Goal: Transaction & Acquisition: Purchase product/service

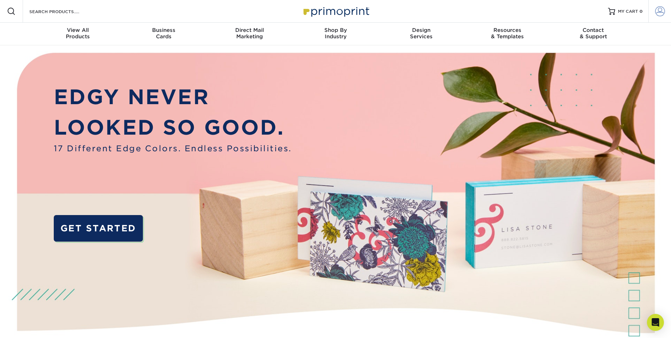
click at [659, 13] on span at bounding box center [661, 11] width 10 height 10
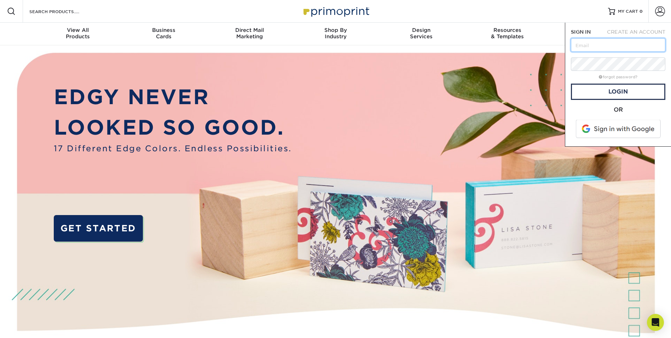
click at [612, 41] on input "text" at bounding box center [618, 44] width 95 height 13
paste input "holliea@flickinger-ins"
click at [627, 94] on link "Login" at bounding box center [618, 92] width 95 height 16
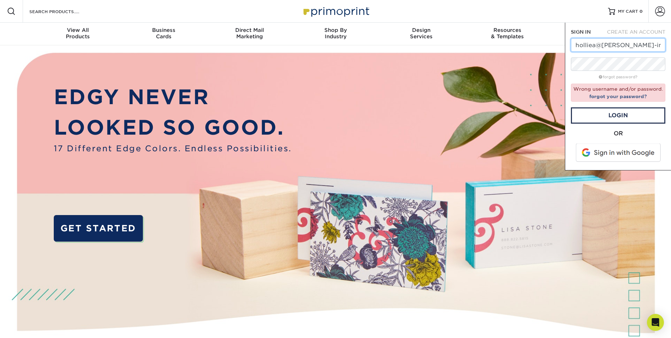
click at [648, 46] on input "holliea@flickinger-ins" at bounding box center [618, 44] width 95 height 13
type input "holliea@flickinger-ins."
drag, startPoint x: 653, startPoint y: 42, endPoint x: 515, endPoint y: 42, distance: 137.3
click at [515, 42] on nav "Resources Menu Search Products Account SIGN IN CREATE AN ACCOUNT holliea@flicki…" at bounding box center [335, 22] width 671 height 45
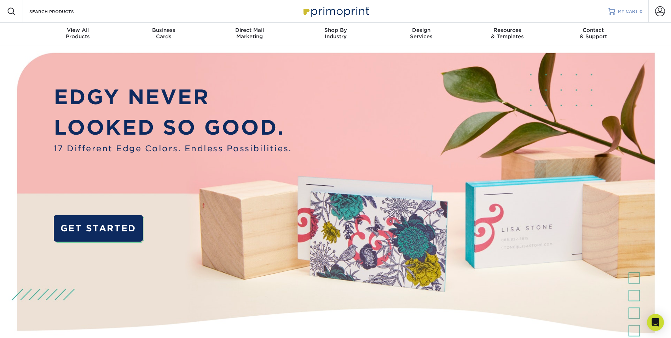
click at [640, 13] on span "0" at bounding box center [641, 11] width 3 height 5
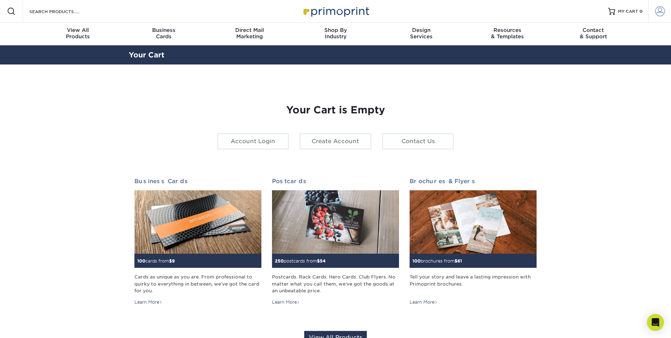
click at [660, 11] on span at bounding box center [661, 11] width 10 height 10
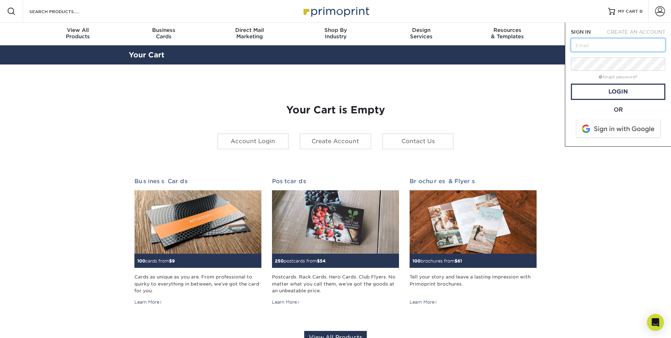
click at [584, 43] on input "text" at bounding box center [618, 44] width 95 height 13
paste input "holliea@flickinger-ins"
type input "holliea@flickinger-ins"
click at [615, 90] on link "Login" at bounding box center [618, 92] width 95 height 16
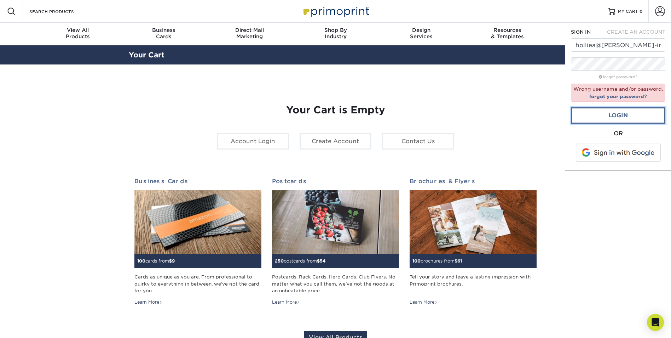
click at [642, 117] on link "Login" at bounding box center [618, 115] width 95 height 16
click at [263, 142] on link "Account Login" at bounding box center [253, 141] width 72 height 16
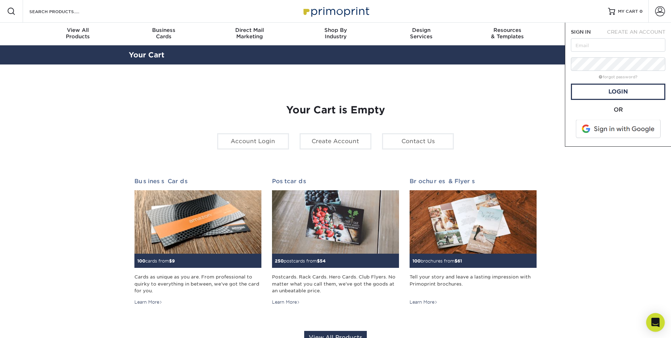
click at [651, 321] on div "Open Intercom Messenger" at bounding box center [656, 322] width 19 height 19
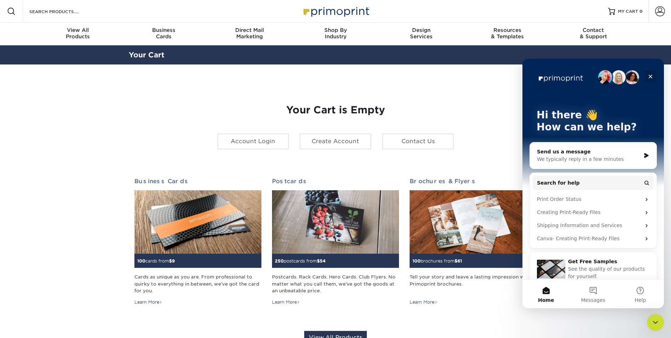
click at [652, 76] on icon "Close" at bounding box center [651, 77] width 4 height 4
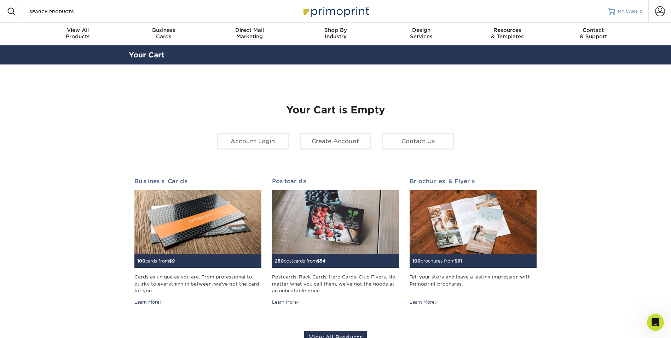
click at [634, 15] on link "MY CART 0" at bounding box center [625, 11] width 35 height 23
click at [658, 13] on span at bounding box center [661, 11] width 10 height 10
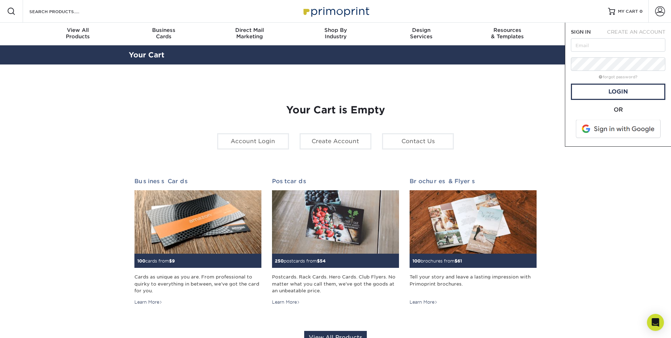
drag, startPoint x: 603, startPoint y: 45, endPoint x: 545, endPoint y: 73, distance: 64.4
click at [542, 74] on section "YOUR CART Empty Cart Your Cart is Empty Account Login Create Account Contact Us…" at bounding box center [335, 223] width 671 height 319
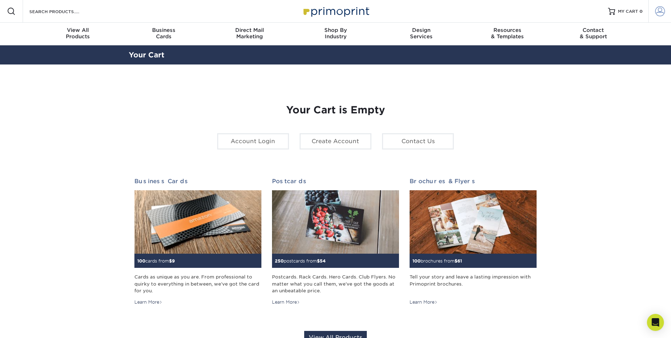
click at [657, 8] on span at bounding box center [661, 11] width 10 height 10
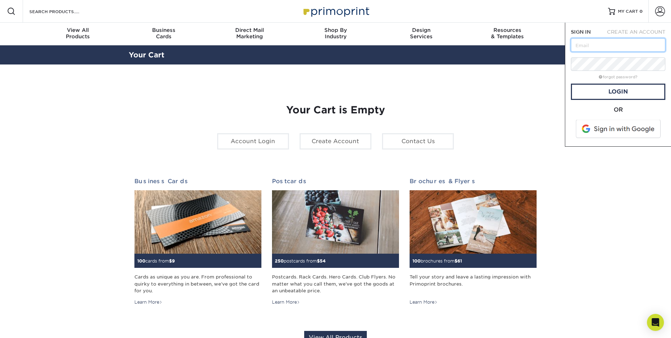
click at [623, 45] on input "text" at bounding box center [618, 44] width 95 height 13
paste input "holliea@flickinger-ins"
click at [629, 91] on link "Login" at bounding box center [618, 92] width 95 height 16
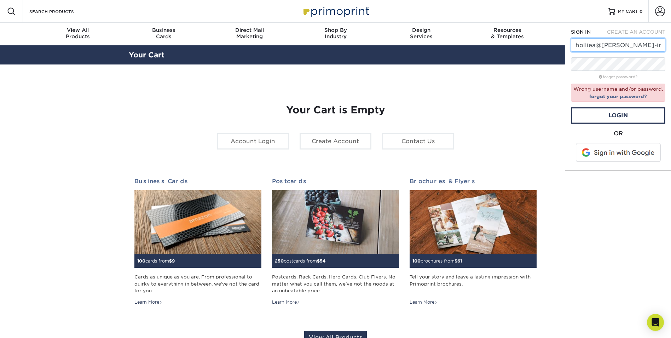
drag, startPoint x: 642, startPoint y: 45, endPoint x: 528, endPoint y: 50, distance: 114.1
click at [642, 45] on input "holliea@flickinger-ins" at bounding box center [618, 44] width 95 height 13
type input "holliea@flickinger-ins.com"
click at [641, 121] on link "Login" at bounding box center [618, 115] width 95 height 16
click at [404, 64] on div "Resources Menu Search Products Account SIGN IN CREATE AN ACCOUNT holliea@flicki…" at bounding box center [335, 295] width 671 height 591
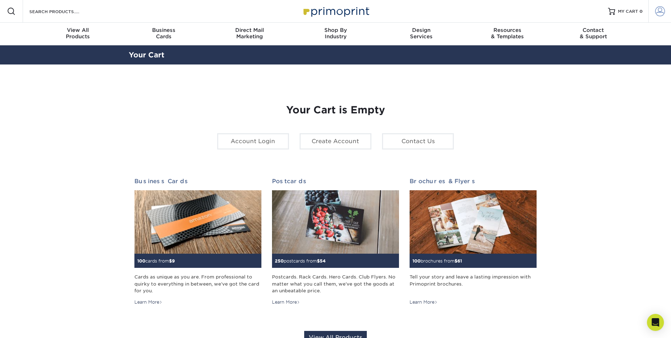
click at [659, 11] on span at bounding box center [661, 11] width 10 height 10
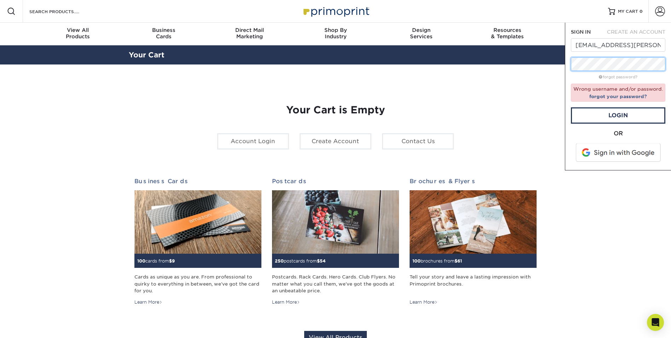
click at [528, 66] on div "Resources Menu Search Products Account SIGN IN CREATE AN ACCOUNT holliea@flicki…" at bounding box center [335, 295] width 671 height 591
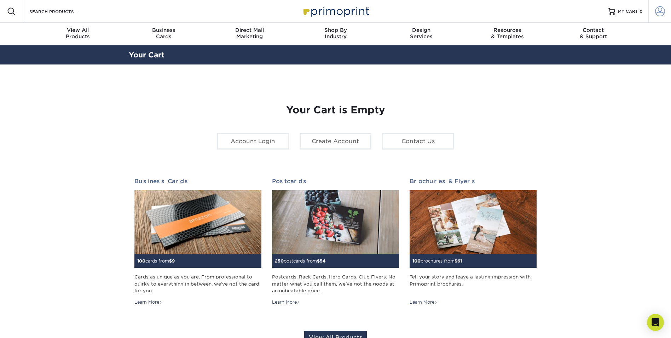
click at [666, 7] on link "Account" at bounding box center [660, 11] width 23 height 23
click at [660, 13] on span at bounding box center [661, 11] width 10 height 10
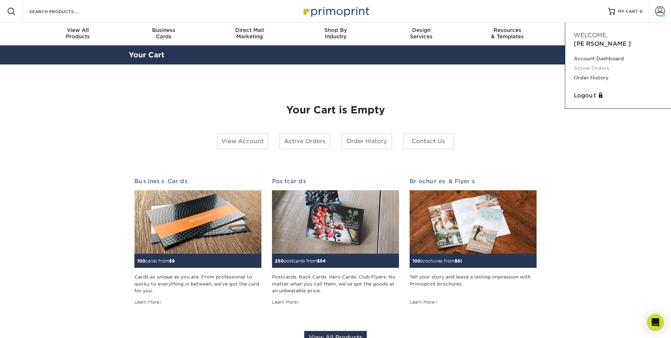
click at [601, 63] on link "Active Orders" at bounding box center [618, 68] width 89 height 10
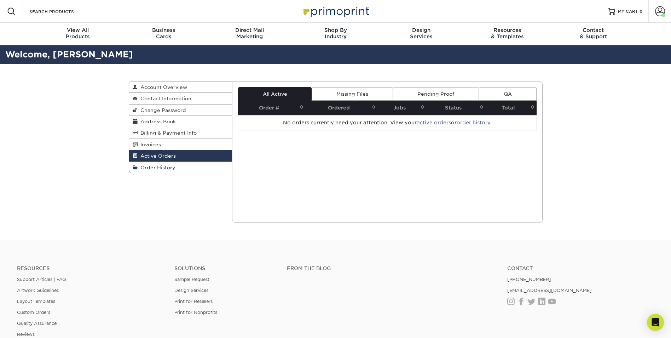
click at [193, 167] on link "Order History" at bounding box center [180, 167] width 103 height 11
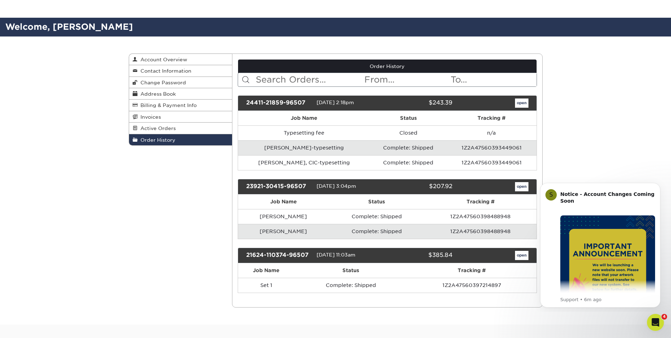
scroll to position [106, 0]
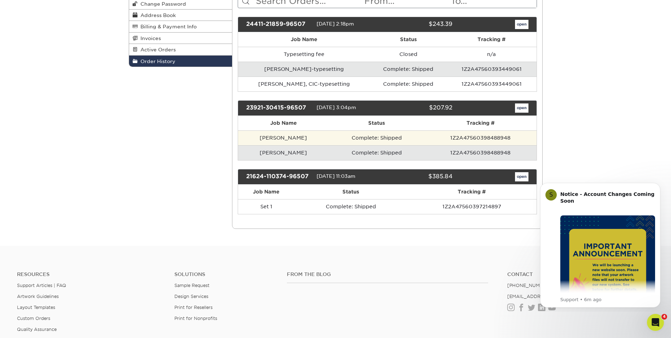
click at [416, 137] on td "Complete: Shipped" at bounding box center [377, 137] width 96 height 15
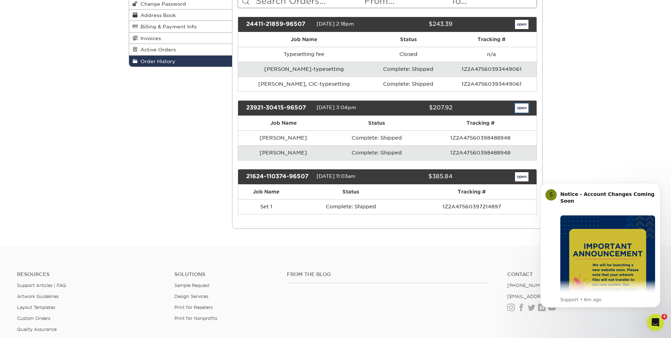
click at [524, 106] on link "open" at bounding box center [521, 107] width 13 height 9
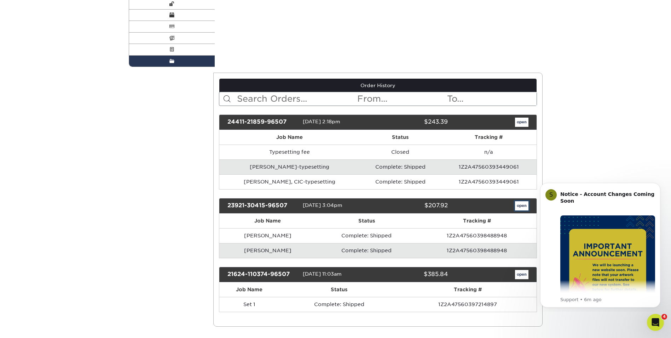
scroll to position [0, 0]
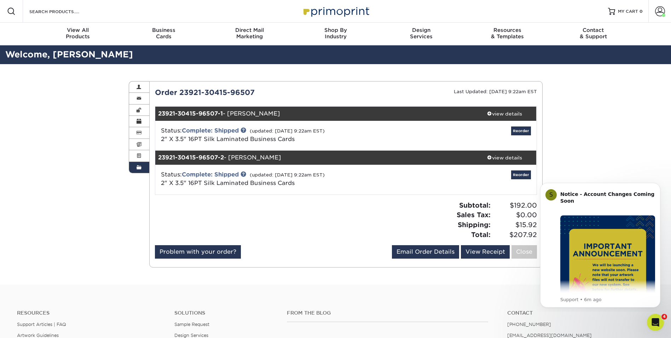
click at [142, 168] on link "Order History" at bounding box center [139, 167] width 21 height 11
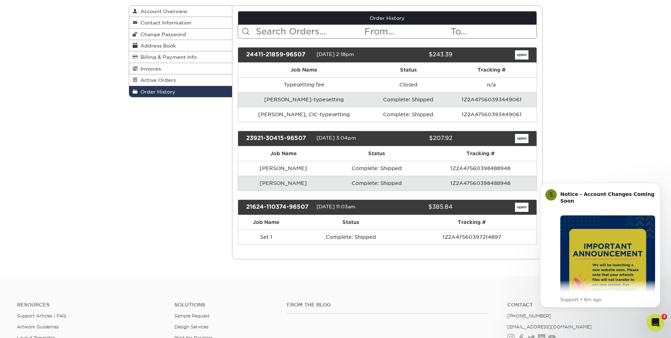
scroll to position [106, 0]
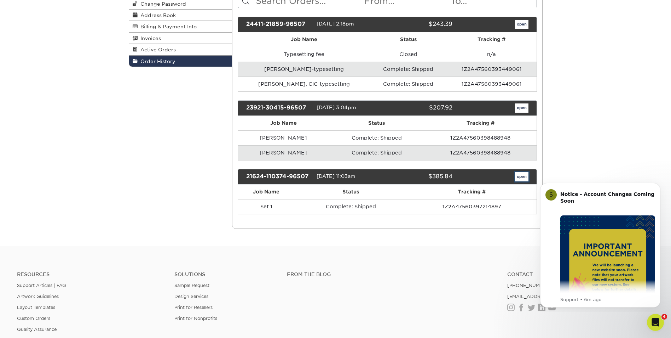
click at [519, 177] on link "open" at bounding box center [521, 176] width 13 height 9
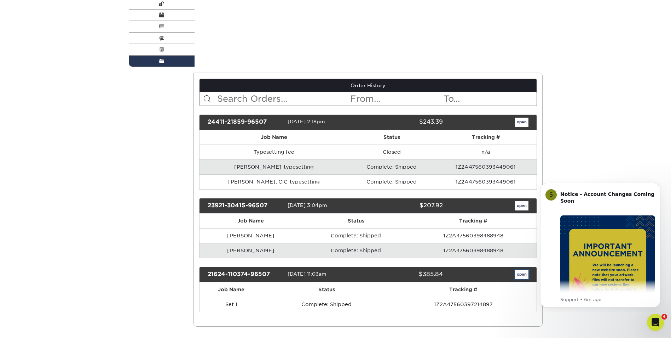
scroll to position [0, 0]
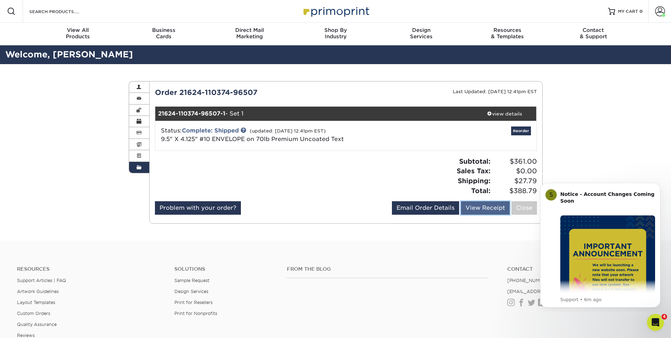
click at [497, 211] on link "View Receipt" at bounding box center [485, 207] width 49 height 13
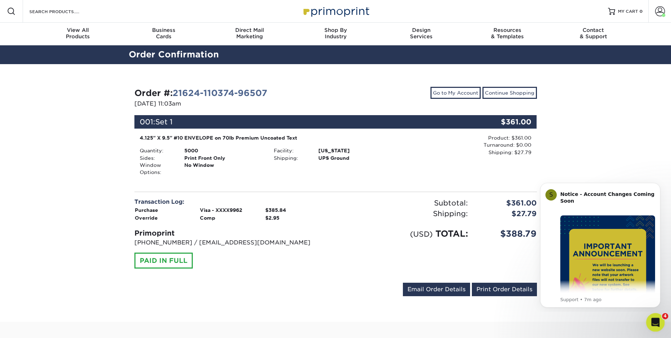
click at [656, 323] on icon "Open Intercom Messenger" at bounding box center [655, 321] width 12 height 12
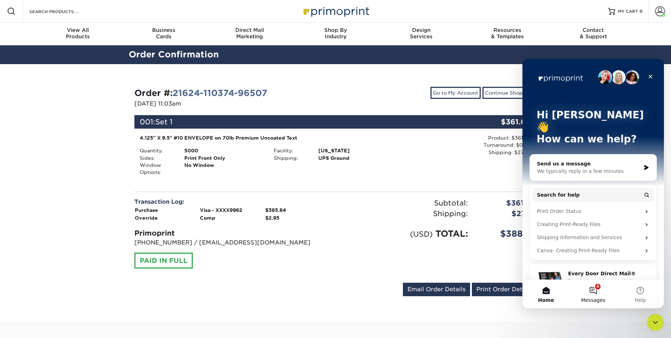
click at [604, 294] on button "4 Messages" at bounding box center [593, 294] width 47 height 28
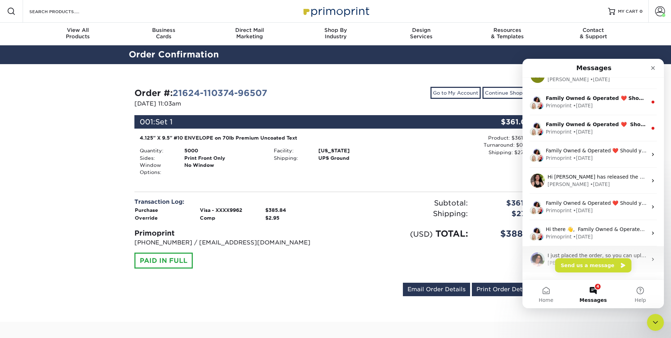
scroll to position [88, 0]
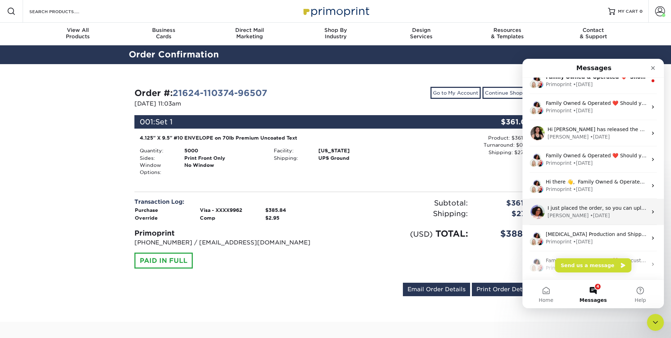
click at [619, 218] on div "[PERSON_NAME] • [DATE]" at bounding box center [598, 215] width 100 height 7
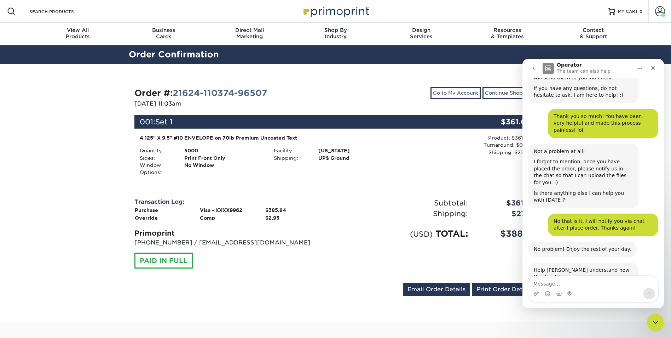
scroll to position [1272, 0]
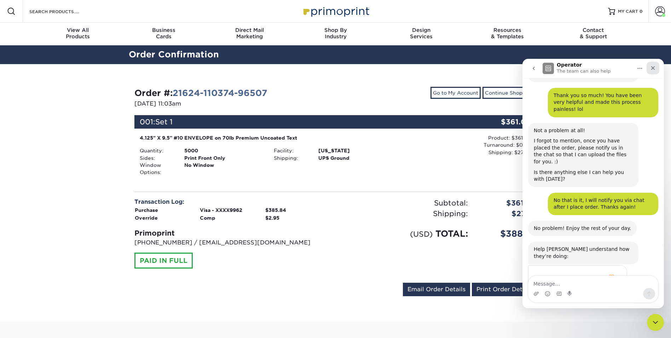
click at [655, 67] on icon "Close" at bounding box center [654, 68] width 6 height 6
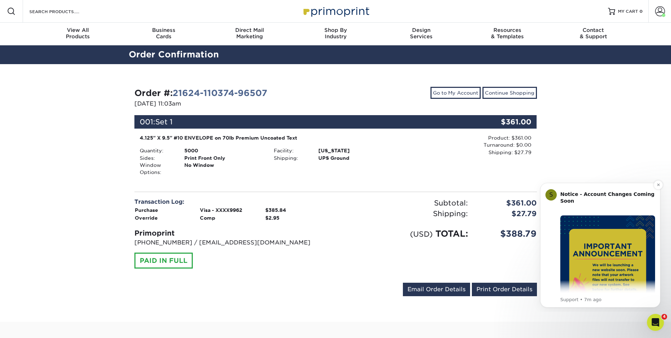
click at [606, 267] on img "Message content" at bounding box center [608, 262] width 95 height 95
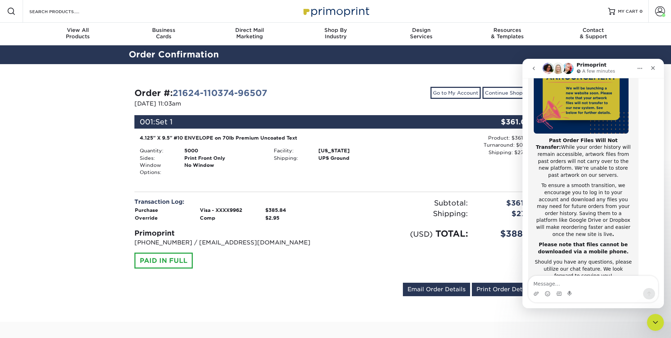
scroll to position [112, 0]
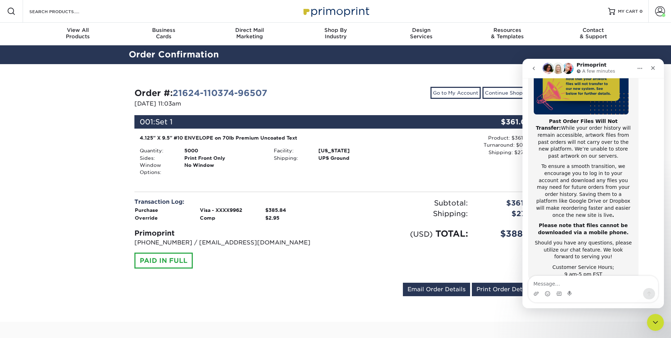
click at [528, 68] on button "go back" at bounding box center [533, 68] width 13 height 13
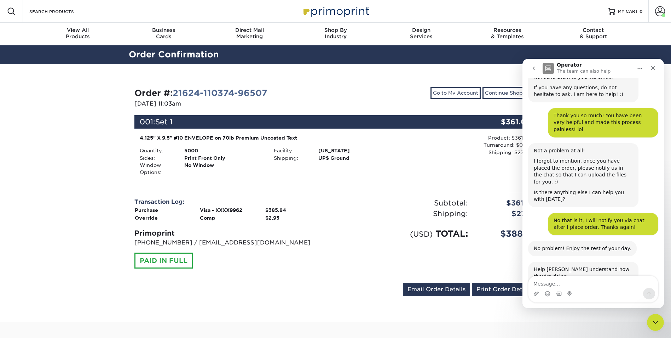
scroll to position [1272, 0]
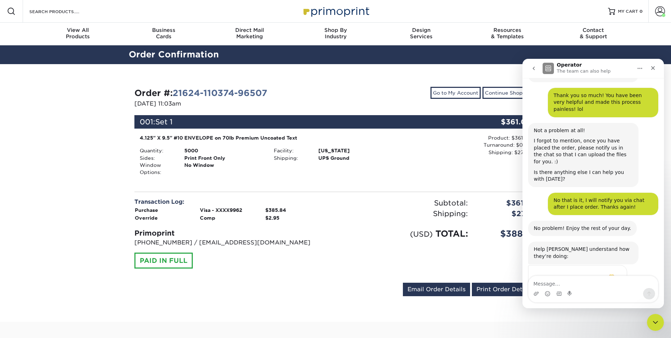
click at [532, 69] on icon "go back" at bounding box center [534, 68] width 6 height 6
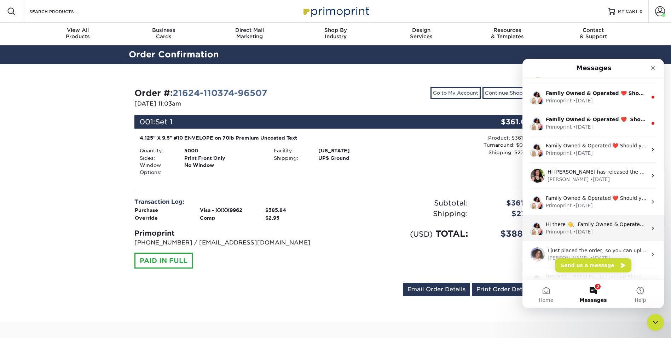
scroll to position [0, 0]
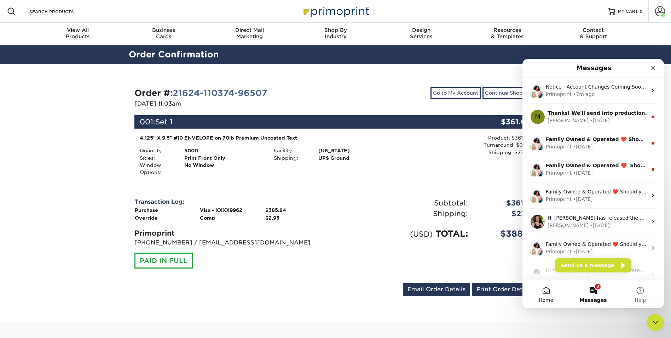
click at [549, 295] on button "Home" at bounding box center [546, 294] width 47 height 28
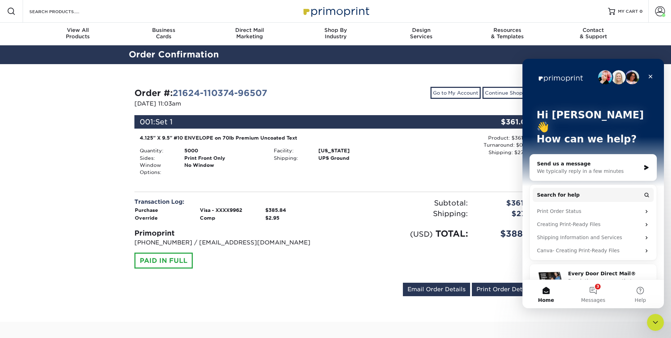
click at [605, 167] on div "We typically reply in a few minutes" at bounding box center [589, 170] width 104 height 7
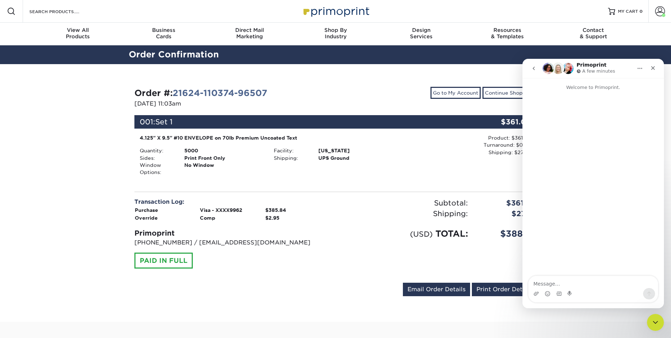
click at [559, 283] on textarea "Message…" at bounding box center [594, 282] width 130 height 12
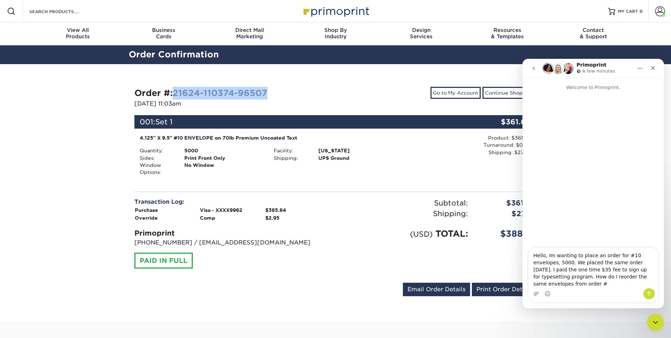
drag, startPoint x: 274, startPoint y: 91, endPoint x: 177, endPoint y: 93, distance: 97.4
click at [177, 93] on div "Order #: 21624-110374-96507" at bounding box center [233, 93] width 196 height 13
drag, startPoint x: 177, startPoint y: 93, endPoint x: 183, endPoint y: 93, distance: 5.7
copy link "21624-110374-96507"
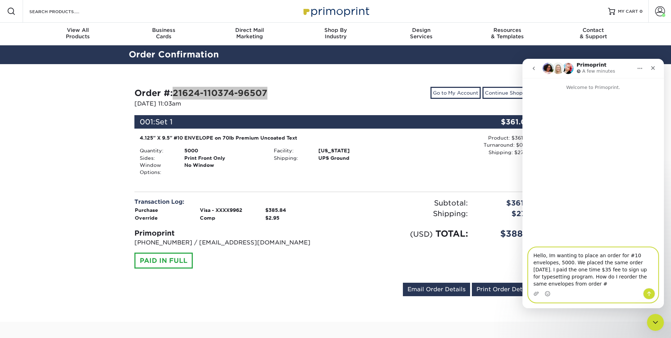
click at [647, 282] on textarea "Hello, Im wanting to place an order for #10 envelopes, 5000. We placed the same…" at bounding box center [594, 267] width 130 height 40
paste textarea "21624-110374-96507"
type textarea "Hello, I'm wanting to place an order for #10 envelopes, 5000. We placed the sam…"
click at [650, 294] on icon "Send a message…" at bounding box center [650, 294] width 6 height 6
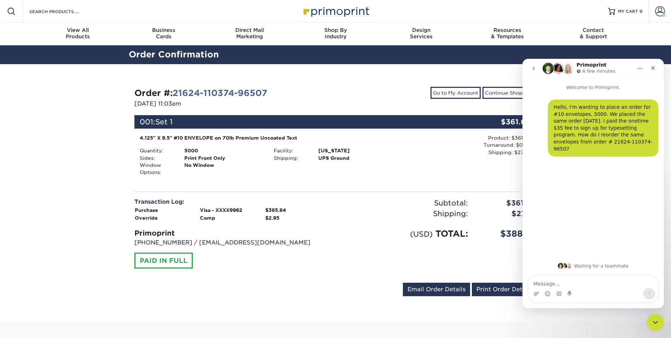
click at [453, 152] on div "Product: $361.00 Turnaround: $0.00 Shipping: $27.79 Discount: - $0.00" at bounding box center [467, 145] width 129 height 22
click at [467, 97] on link "Go to My Account" at bounding box center [456, 93] width 50 height 12
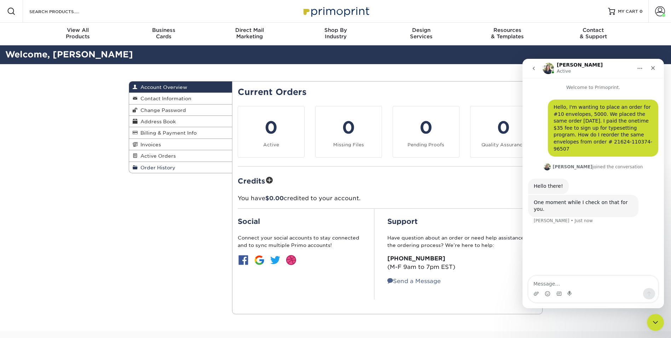
click at [164, 166] on span "Order History" at bounding box center [157, 168] width 38 height 6
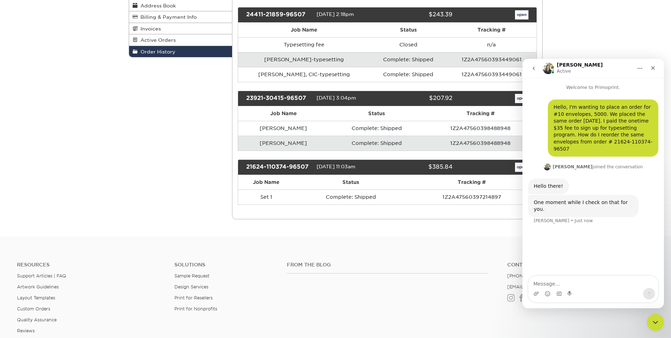
scroll to position [115, 0]
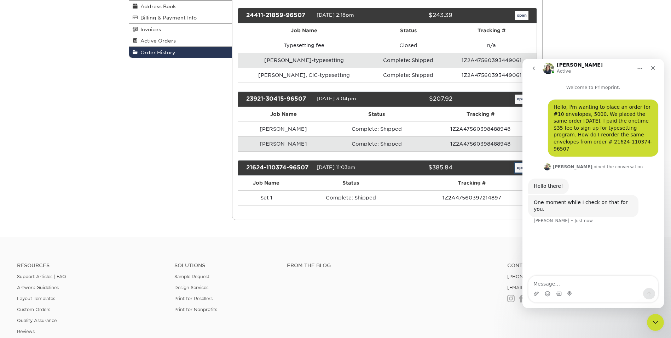
click at [515, 169] on link "open" at bounding box center [521, 167] width 13 height 9
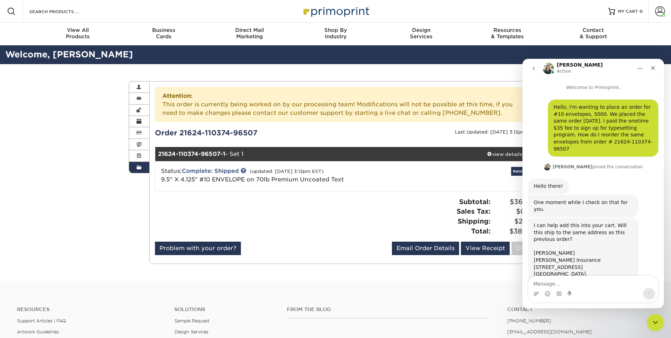
scroll to position [14, 0]
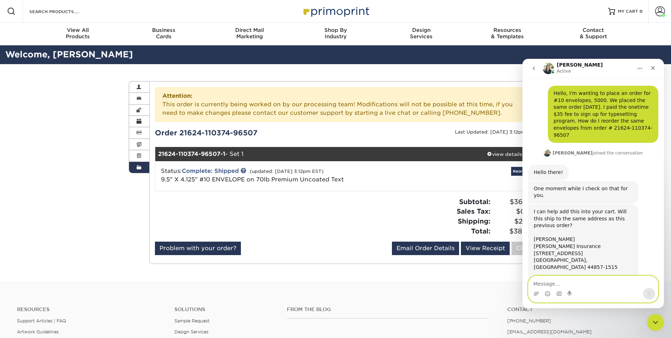
click at [573, 287] on textarea "Message…" at bounding box center [594, 282] width 130 height 12
type textarea "Yes"
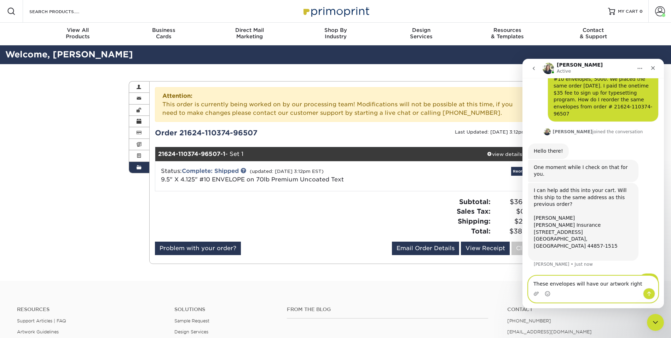
type textarea "These envelopes will have our artwork right?"
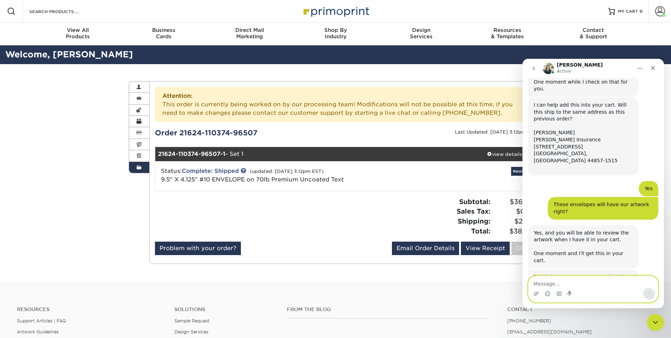
scroll to position [166, 0]
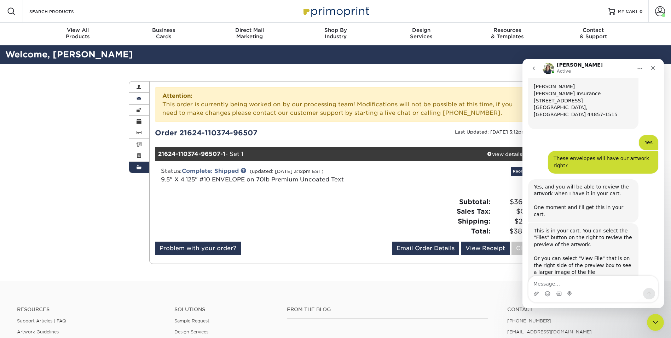
click at [143, 100] on link "Contact Information" at bounding box center [139, 98] width 21 height 11
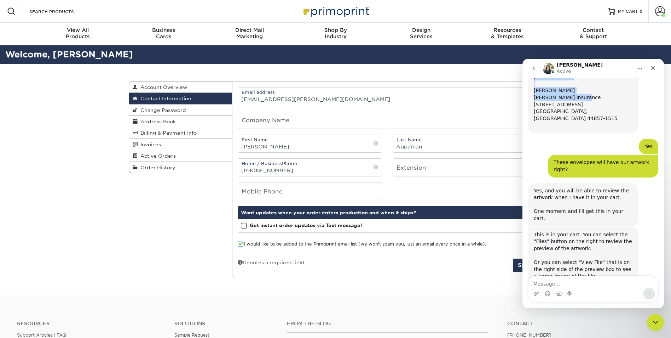
scroll to position [107, 0]
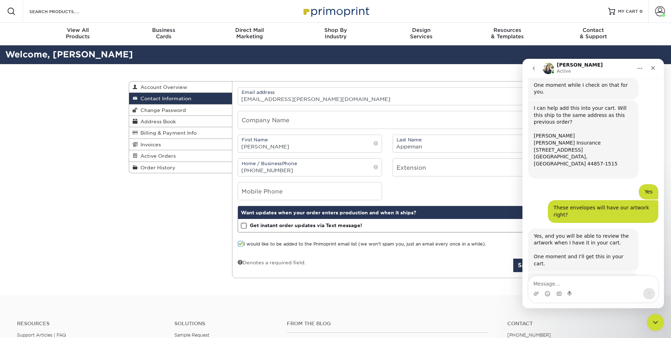
drag, startPoint x: 584, startPoint y: 68, endPoint x: 594, endPoint y: 72, distance: 10.9
click at [594, 73] on div "Irene Active" at bounding box center [588, 68] width 90 height 12
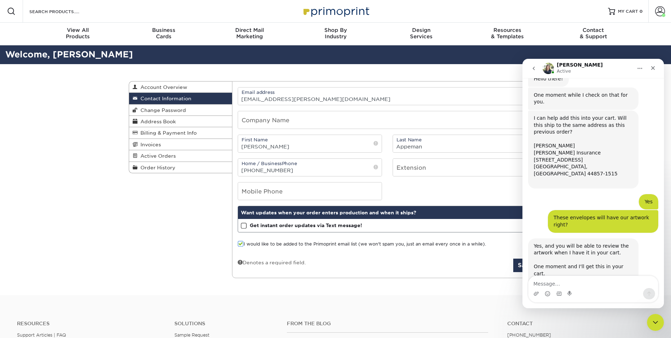
click at [594, 72] on div "Irene Active" at bounding box center [588, 68] width 90 height 12
drag, startPoint x: 594, startPoint y: 70, endPoint x: 534, endPoint y: 77, distance: 60.3
click at [534, 77] on nav "Irene Active" at bounding box center [594, 68] width 142 height 19
drag, startPoint x: 534, startPoint y: 77, endPoint x: 601, endPoint y: 71, distance: 67.6
click at [601, 71] on div "Irene Active" at bounding box center [588, 68] width 90 height 12
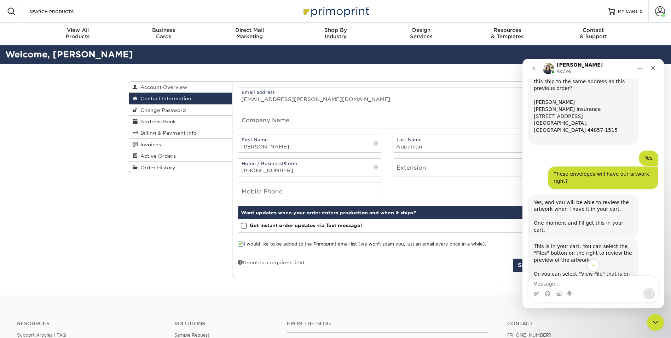
scroll to position [166, 0]
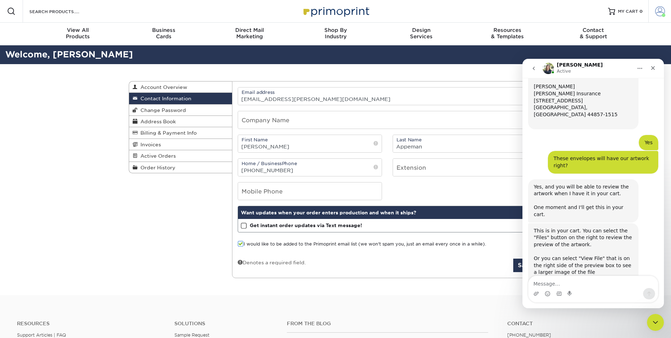
click at [664, 15] on span at bounding box center [664, 15] width 4 height 4
click at [611, 72] on div "Irene Active" at bounding box center [588, 68] width 90 height 12
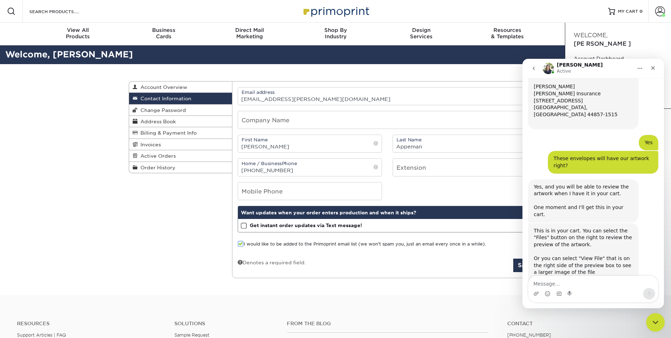
click at [660, 322] on div "Close Intercom Messenger" at bounding box center [654, 321] width 17 height 17
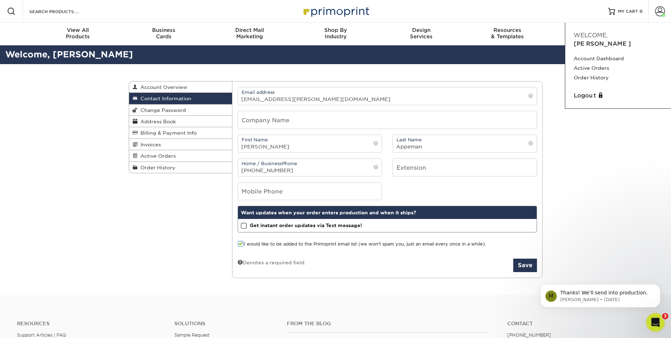
scroll to position [0, 0]
click at [635, 303] on div "M Thanks! We'll send into production. Michael • 76w ago" at bounding box center [600, 295] width 120 height 23
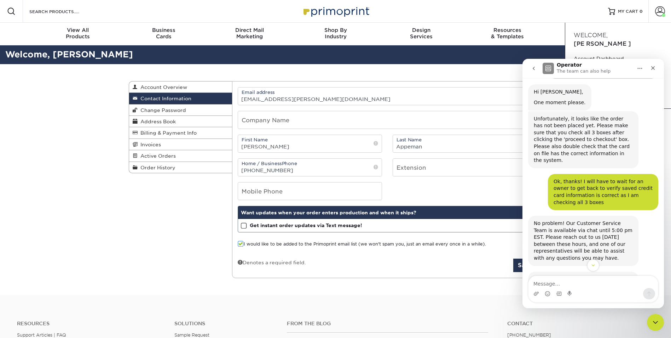
scroll to position [2402, 0]
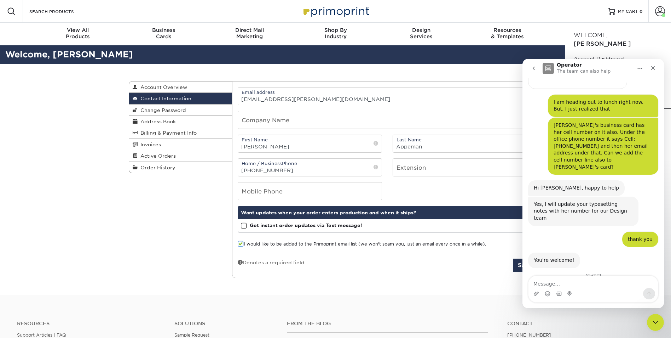
click at [533, 65] on button "go back" at bounding box center [533, 68] width 13 height 13
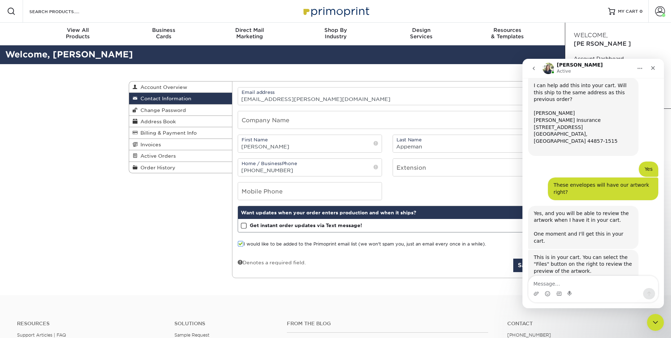
scroll to position [166, 0]
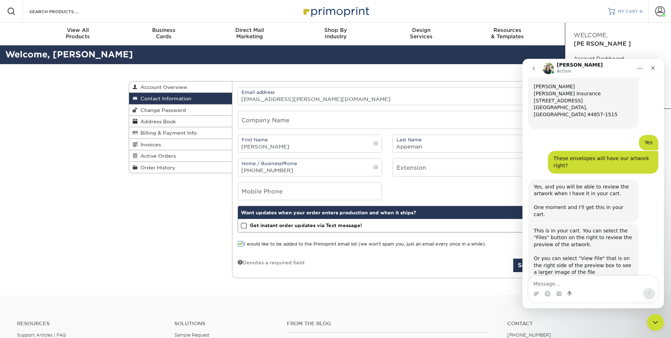
click at [627, 16] on link "MY CART 0" at bounding box center [625, 11] width 35 height 23
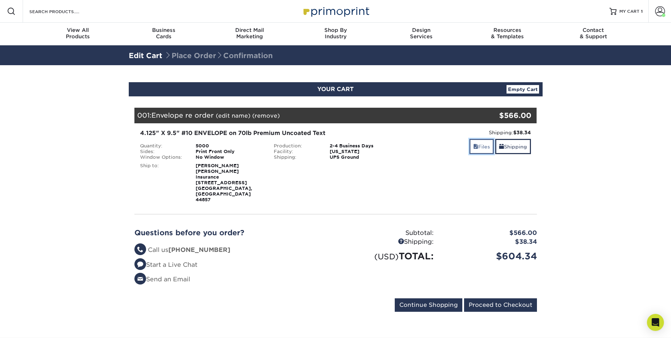
click at [475, 146] on span at bounding box center [476, 147] width 5 height 6
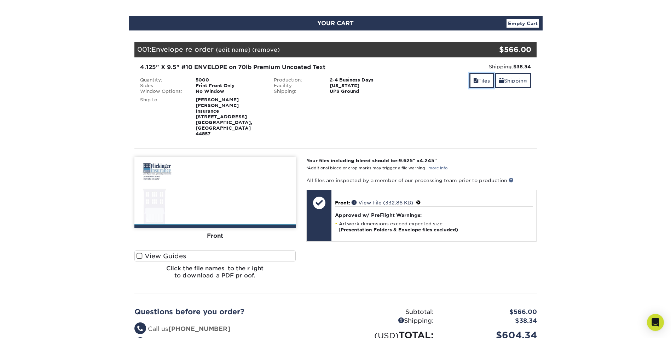
scroll to position [71, 0]
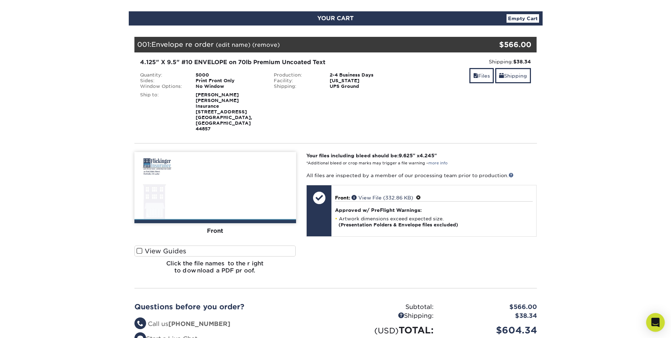
click at [654, 322] on icon "Open Intercom Messenger" at bounding box center [656, 321] width 8 height 9
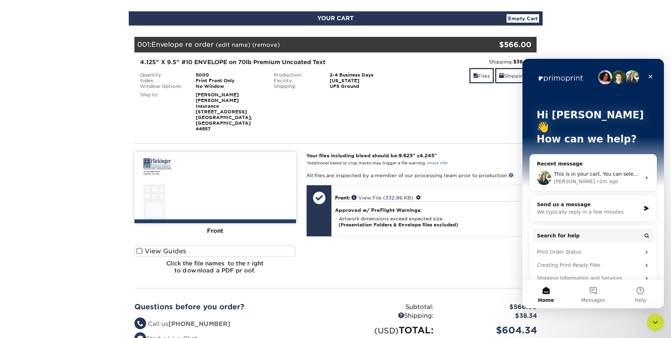
scroll to position [0, 0]
click at [600, 298] on span "Messages" at bounding box center [594, 299] width 24 height 5
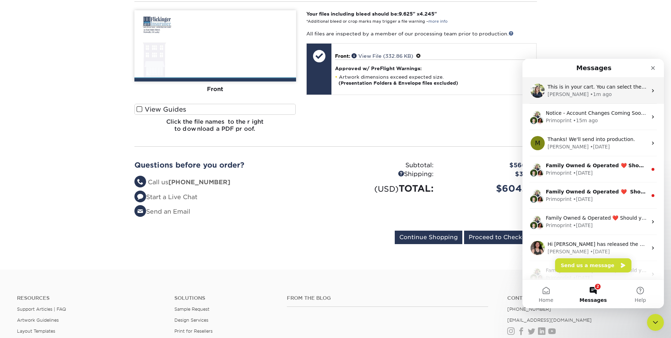
click at [581, 90] on div "This is in your cart. You can select the "Files" button on the right to review …" at bounding box center [598, 86] width 100 height 7
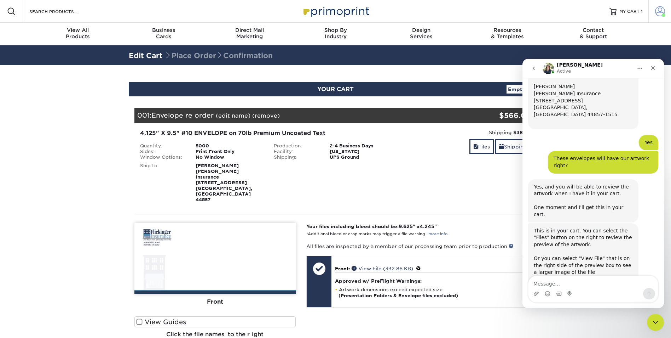
click at [659, 11] on span at bounding box center [661, 11] width 10 height 10
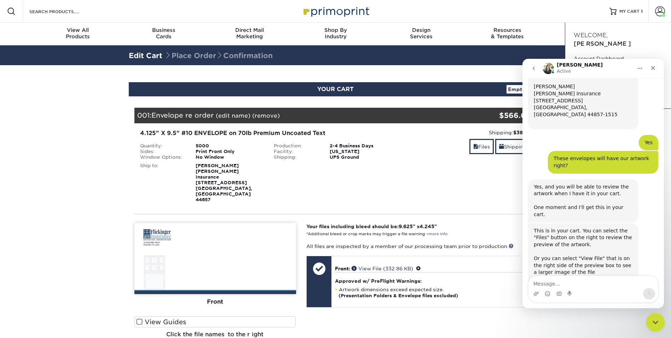
click at [655, 325] on div "Close Intercom Messenger" at bounding box center [654, 321] width 17 height 17
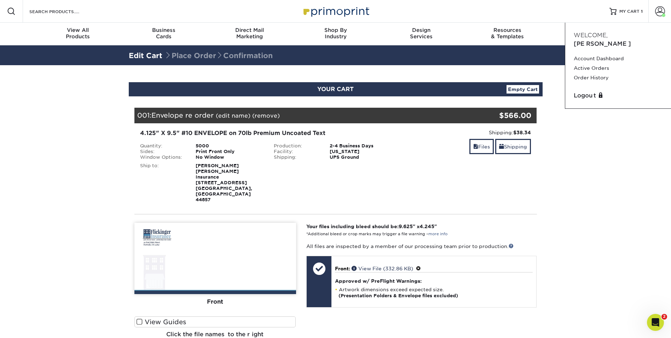
scroll to position [166, 0]
click at [582, 73] on link "Order History" at bounding box center [618, 78] width 89 height 10
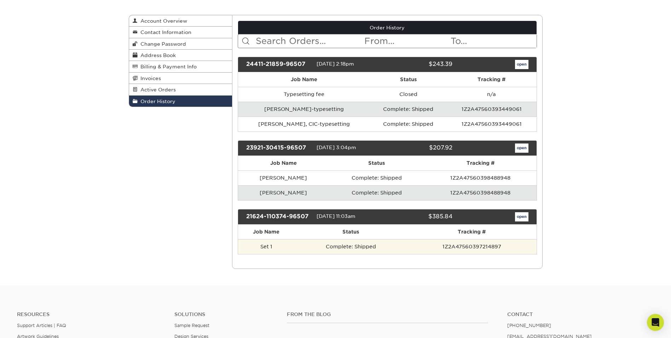
scroll to position [71, 0]
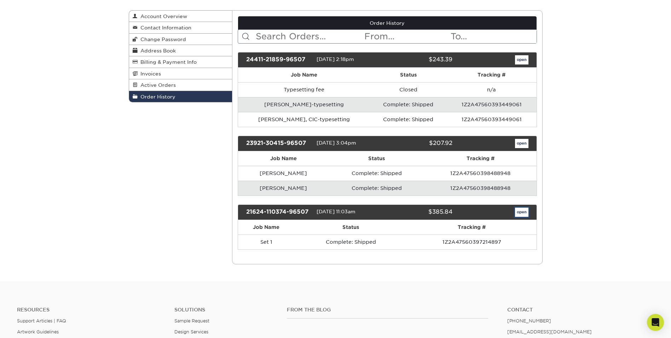
click at [519, 213] on link "open" at bounding box center [521, 211] width 13 height 9
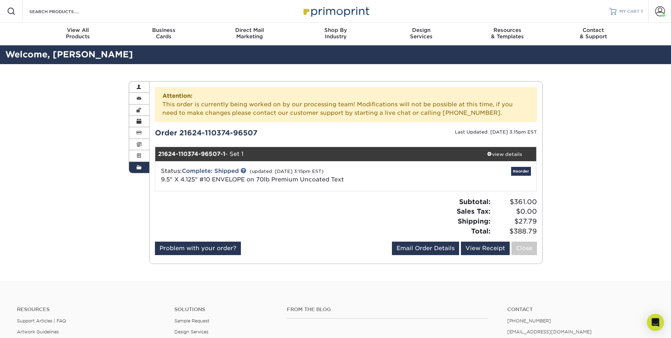
click at [629, 6] on link "MY CART 1" at bounding box center [626, 11] width 33 height 23
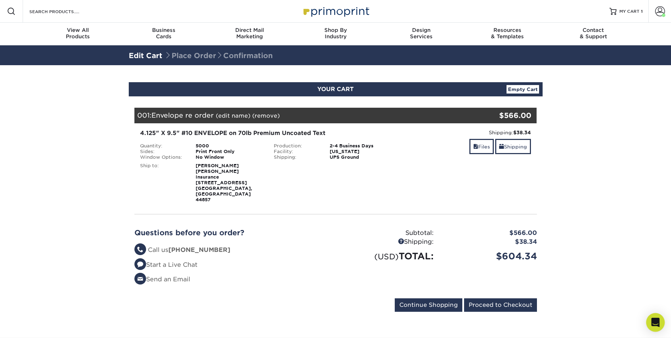
click at [662, 324] on div "Open Intercom Messenger" at bounding box center [656, 322] width 19 height 19
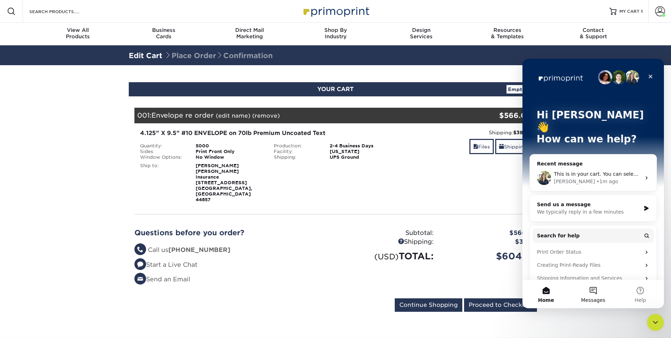
click at [583, 287] on button "Messages" at bounding box center [593, 294] width 47 height 28
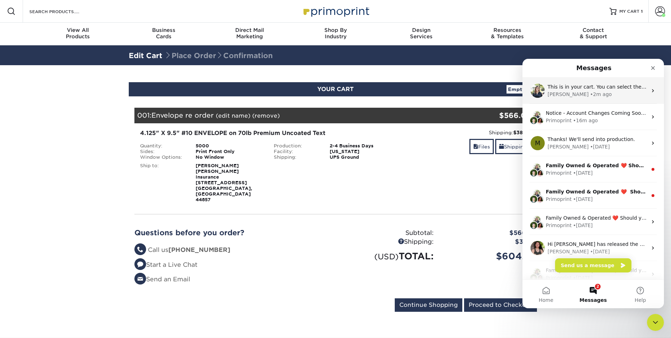
click at [576, 98] on div "This is in your cart. You can select the "Files" button on the right to review …" at bounding box center [594, 91] width 142 height 26
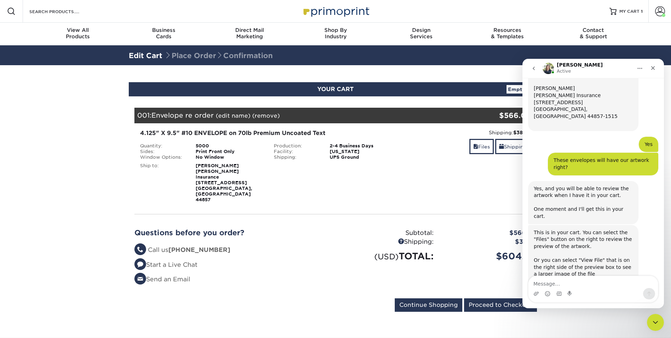
scroll to position [166, 0]
type textarea "OK thank you"
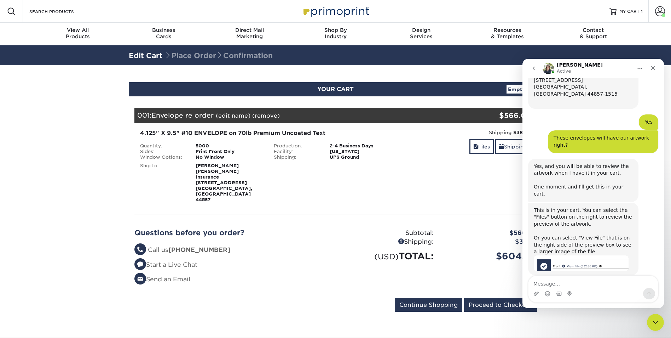
scroll to position [187, 0]
click at [478, 298] on input "Proceed to Checkout" at bounding box center [500, 304] width 73 height 13
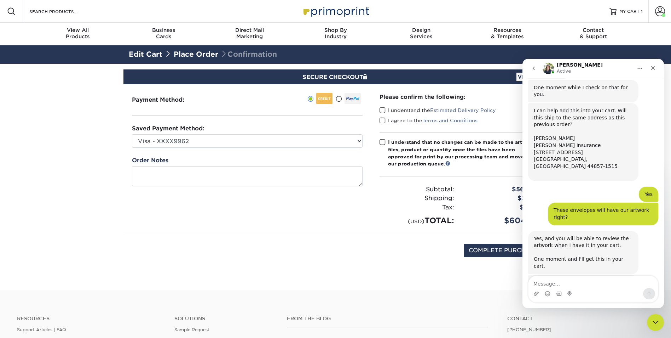
scroll to position [187, 0]
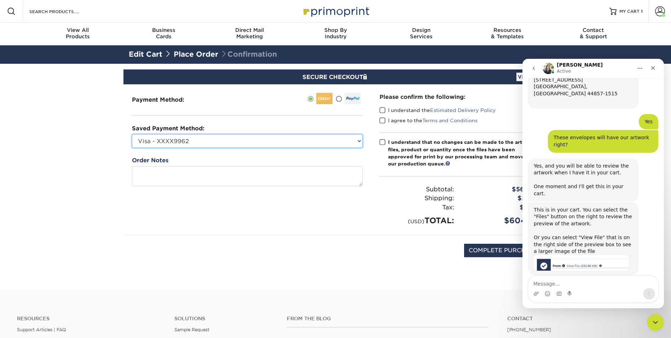
click at [205, 139] on select "Visa - XXXX9962 Visa - XXXX7678 New Credit Card" at bounding box center [247, 140] width 231 height 13
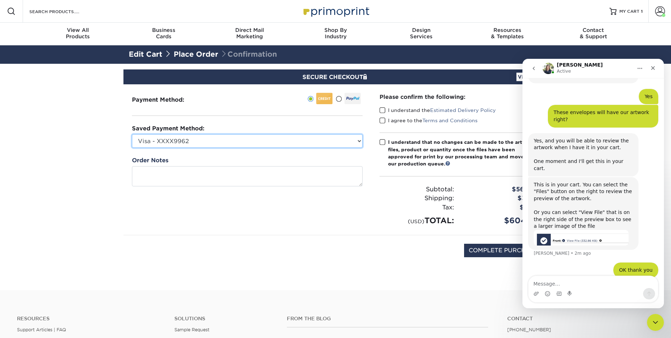
scroll to position [214, 0]
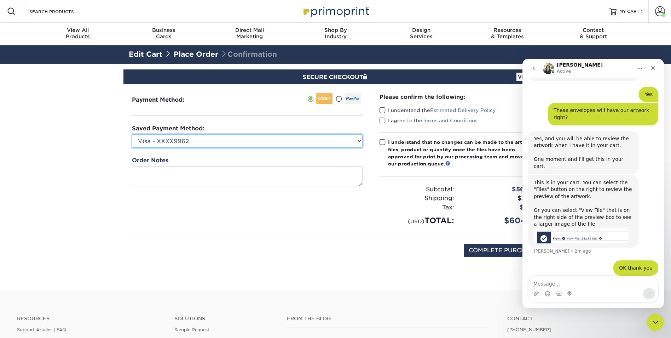
click at [205, 139] on select "Visa - XXXX9962 Visa - XXXX7678 New Credit Card" at bounding box center [247, 140] width 231 height 13
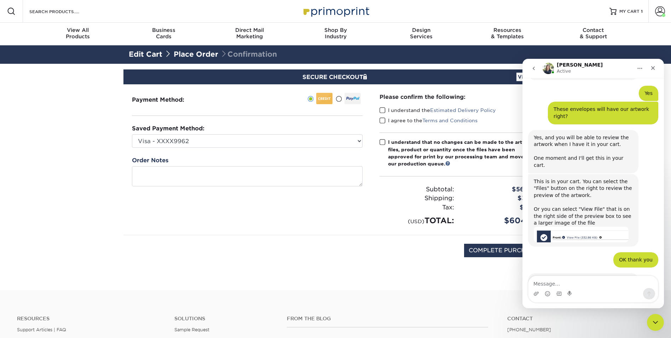
click at [383, 107] on span at bounding box center [383, 110] width 6 height 7
click at [0, 0] on input "I understand the Estimated Delivery Policy" at bounding box center [0, 0] width 0 height 0
click at [385, 121] on span at bounding box center [383, 120] width 6 height 7
click at [0, 0] on input "I agree to the Terms and Conditions" at bounding box center [0, 0] width 0 height 0
click at [384, 139] on span at bounding box center [383, 142] width 6 height 7
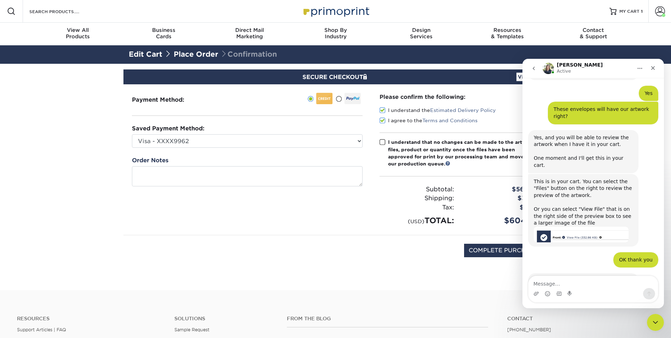
click at [0, 0] on input "I understand that no changes can be made to the artwork, files, product or quan…" at bounding box center [0, 0] width 0 height 0
click at [569, 285] on textarea "Message…" at bounding box center [594, 282] width 130 height 12
type textarea "No that was all"
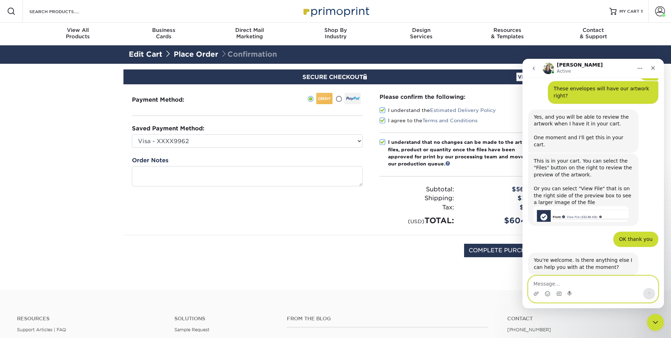
scroll to position [236, 0]
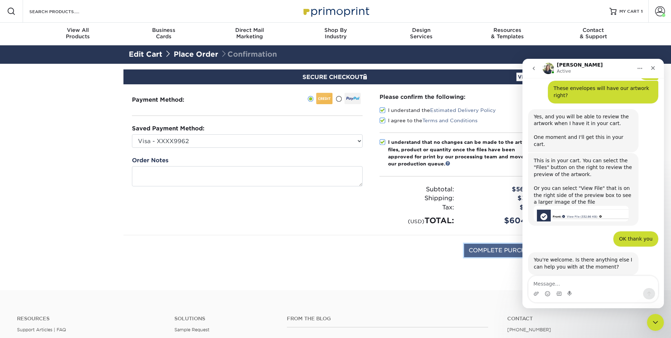
click at [496, 254] on input "COMPLETE PURCHASE" at bounding box center [503, 250] width 79 height 13
type input "COMPLETE PURCHASE"
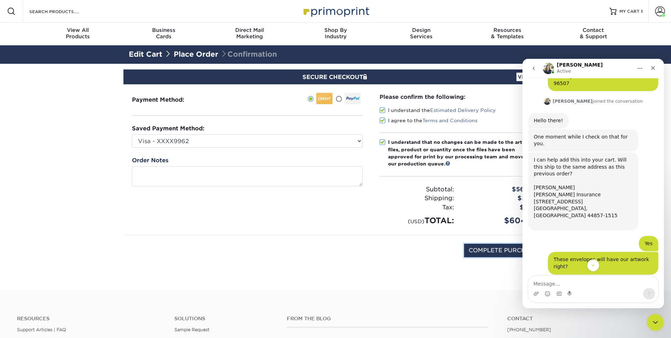
scroll to position [24, 0]
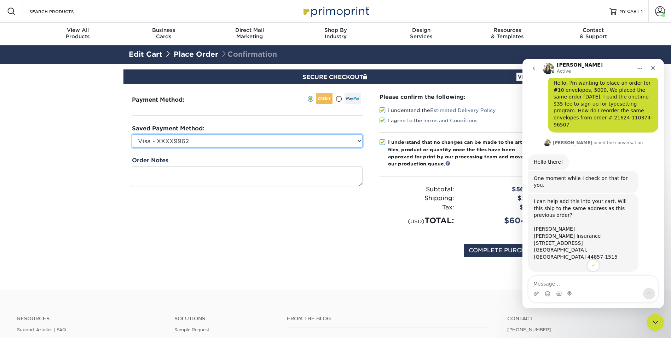
click at [325, 144] on select "Visa - XXXX9962 Visa - XXXX7678 New Credit Card" at bounding box center [247, 140] width 231 height 13
select select "68972"
click at [132, 134] on select "Visa - XXXX9962 Visa - XXXX7678 New Credit Card" at bounding box center [247, 140] width 231 height 13
click at [510, 250] on input "COMPLETE PURCHASE" at bounding box center [503, 250] width 79 height 13
type input "PROCESSING, PLEASE WAIT..."
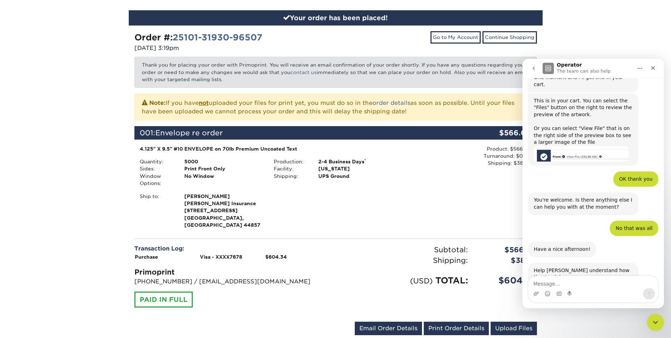
scroll to position [314, 0]
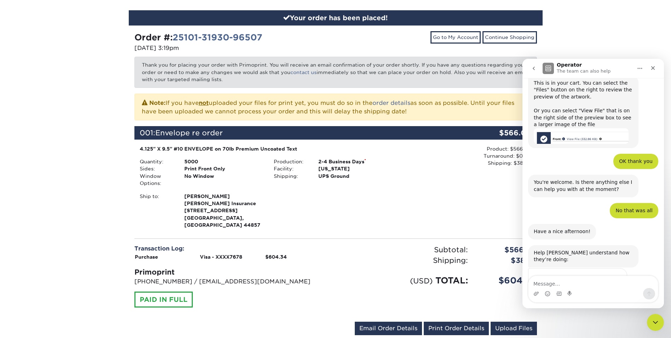
click at [607, 287] on span "Amazing" at bounding box center [611, 293] width 13 height 13
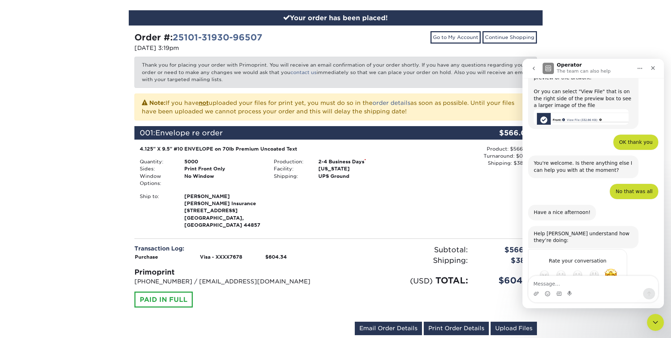
type textarea "V"
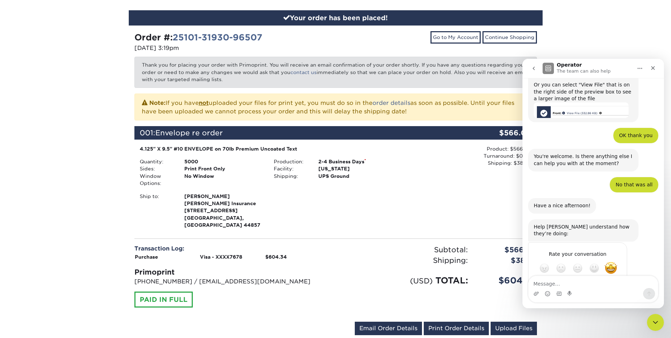
type textarea "[PERSON_NAME] made this ordering process very easy and fast!"
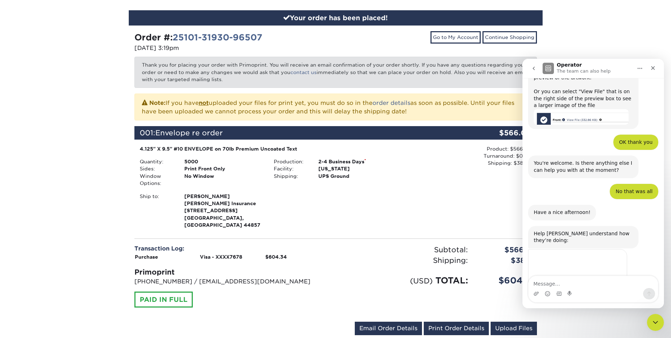
scroll to position [331, 0]
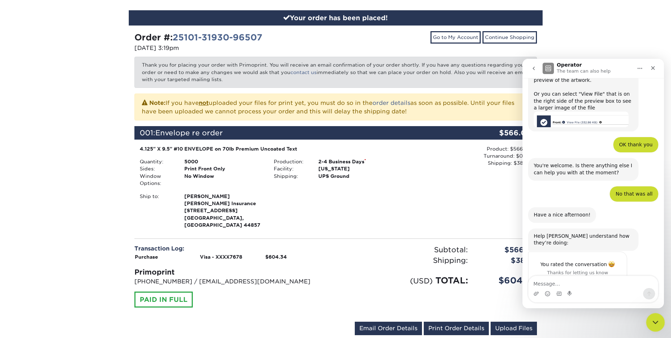
click at [657, 322] on icon "Close Intercom Messenger" at bounding box center [655, 321] width 8 height 8
